Goal: Task Accomplishment & Management: Complete application form

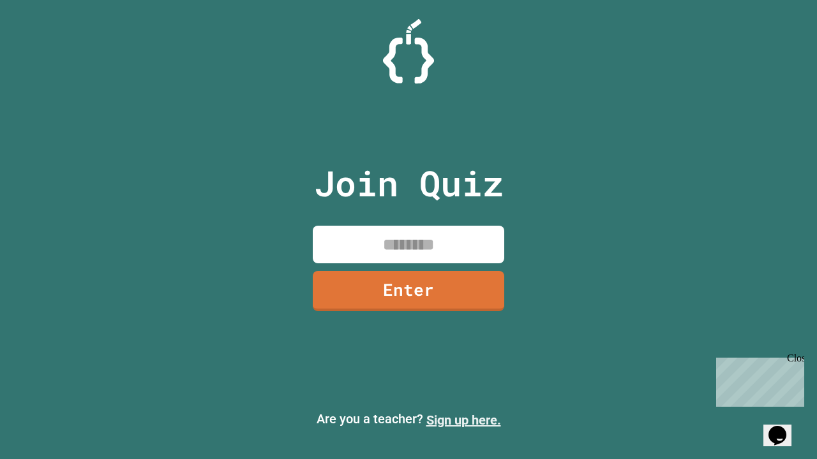
click at [463, 420] on link "Sign up here." at bounding box center [463, 420] width 75 height 15
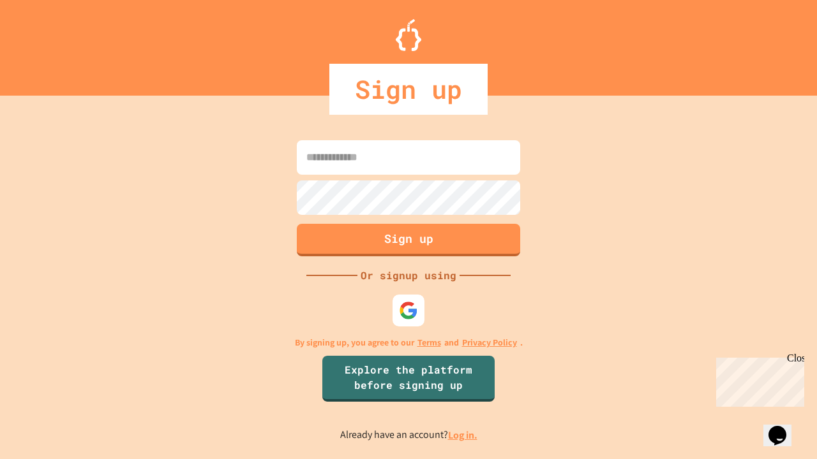
click at [463, 435] on link "Log in." at bounding box center [462, 435] width 29 height 13
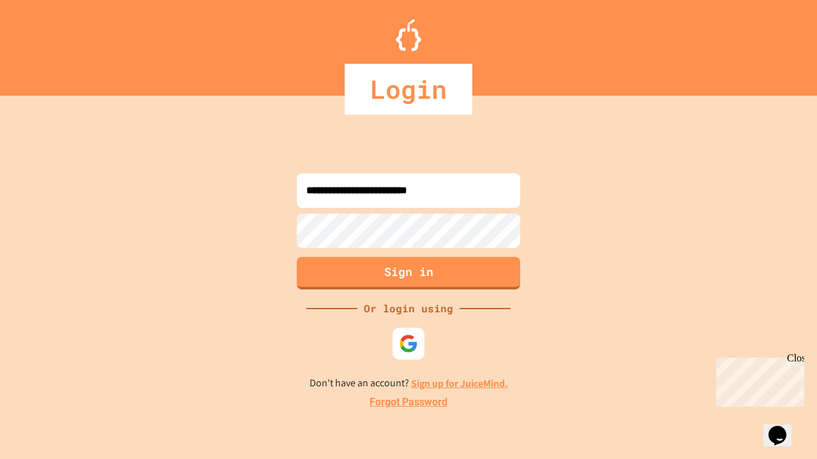
type input "**********"
